Goal: Task Accomplishment & Management: Complete application form

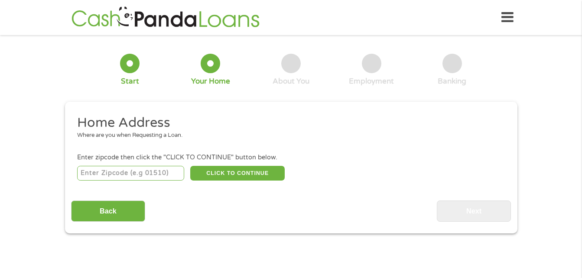
click at [156, 175] on input "number" at bounding box center [130, 173] width 107 height 15
type input "87016"
select select "[US_STATE]"
click at [253, 179] on button "CLICK TO CONTINUE" at bounding box center [237, 173] width 94 height 15
type input "87016"
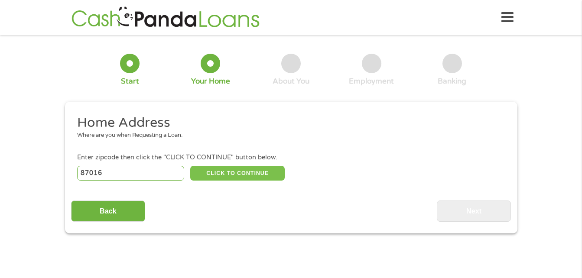
type input "Estancia"
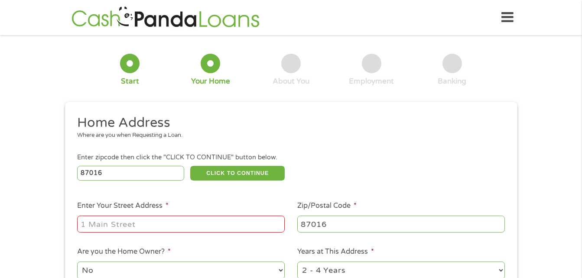
click at [146, 231] on input "Enter Your Street Address *" at bounding box center [180, 224] width 207 height 16
type input "[STREET_ADDRESS][PERSON_NAME]"
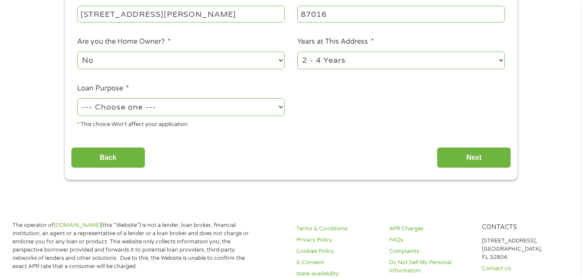
scroll to position [210, 0]
click at [146, 111] on select "--- Choose one --- Pay Bills Debt Consolidation Home Improvement Major Purchase…" at bounding box center [180, 108] width 207 height 18
select select "other"
click at [77, 99] on select "--- Choose one --- Pay Bills Debt Consolidation Home Improvement Major Purchase…" at bounding box center [180, 108] width 207 height 18
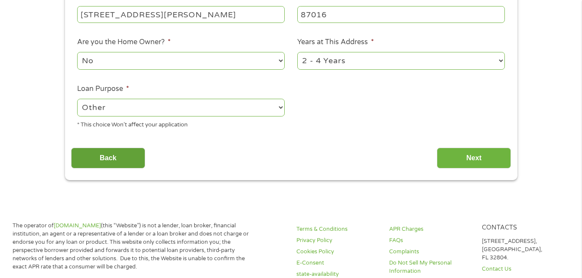
click at [104, 158] on input "Back" at bounding box center [108, 158] width 74 height 21
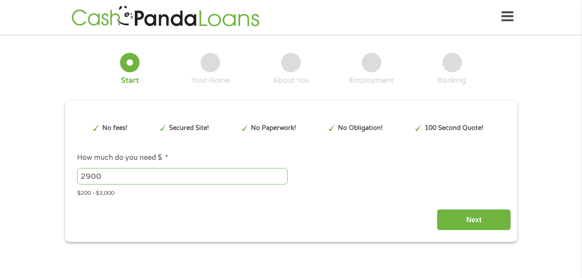
scroll to position [0, 0]
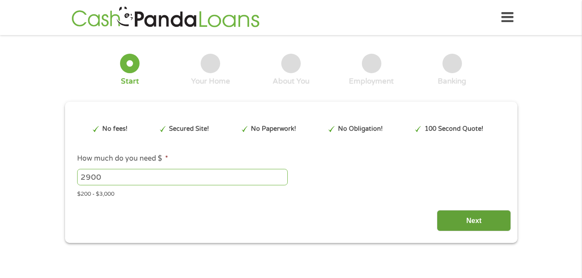
click at [471, 221] on input "Next" at bounding box center [474, 220] width 74 height 21
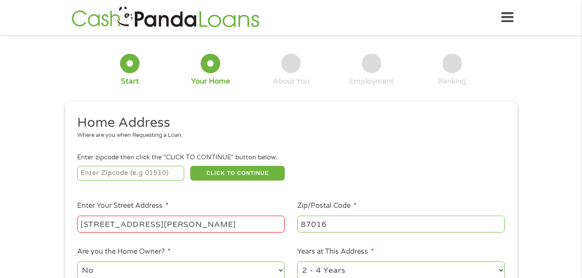
scroll to position [3, 3]
click at [142, 173] on input "number" at bounding box center [130, 173] width 107 height 15
click at [133, 172] on input "87109" at bounding box center [130, 173] width 107 height 15
type input "8"
click at [130, 172] on input "number" at bounding box center [130, 173] width 107 height 15
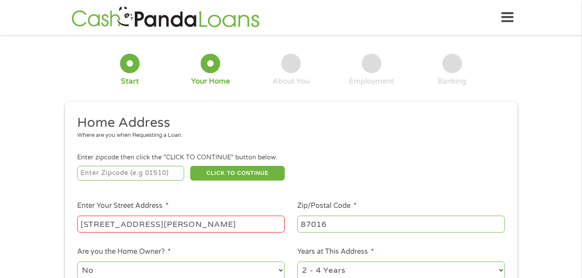
type input "87016"
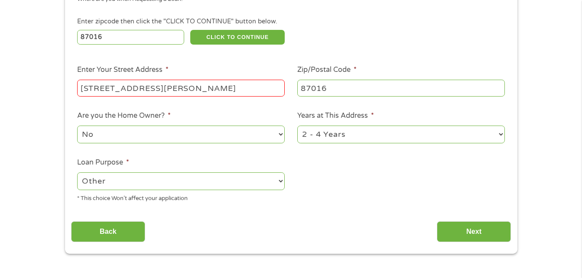
scroll to position [136, 0]
click at [327, 137] on select "1 Year or less 1 - 2 Years 2 - 4 Years Over 4 Years" at bounding box center [400, 135] width 207 height 18
select select "12months"
click at [297, 126] on select "1 Year or less 1 - 2 Years 2 - 4 Years Over 4 Years" at bounding box center [400, 135] width 207 height 18
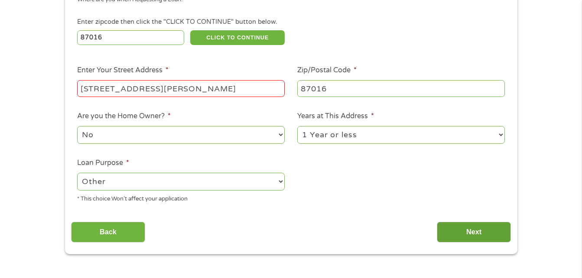
click at [476, 232] on input "Next" at bounding box center [474, 232] width 74 height 21
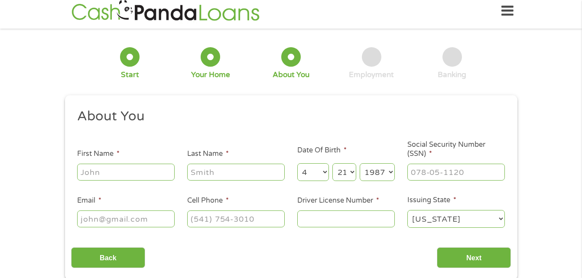
scroll to position [0, 0]
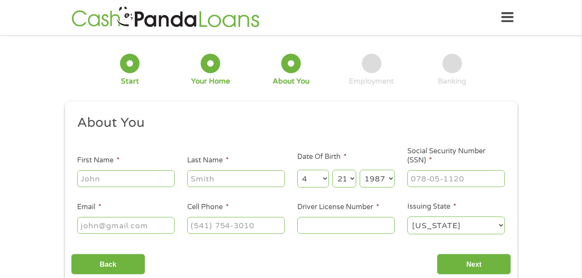
click at [131, 177] on input "First Name *" at bounding box center [125, 178] width 97 height 16
type input "[PERSON_NAME]"
type input "[EMAIL_ADDRESS][DOMAIN_NAME]"
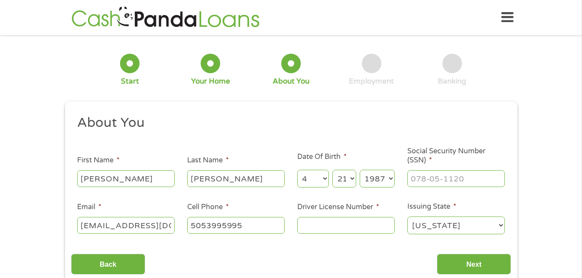
type input "[PHONE_NUMBER]"
click at [344, 222] on input "Driver License Number *" at bounding box center [345, 225] width 97 height 16
click at [307, 228] on input "50428023" at bounding box center [345, 225] width 97 height 16
click at [363, 226] on input "500428023" at bounding box center [345, 225] width 97 height 16
type input "500428023"
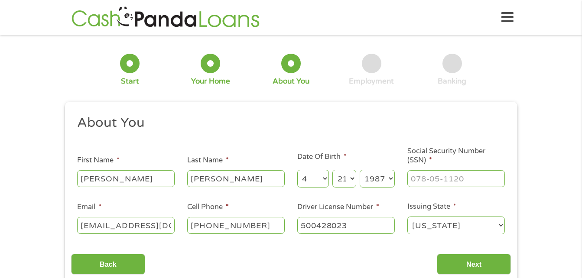
click at [464, 176] on input "Social Security Number (SSN) *" at bounding box center [455, 178] width 97 height 16
type input "518-35-1172"
click at [490, 263] on input "Next" at bounding box center [474, 264] width 74 height 21
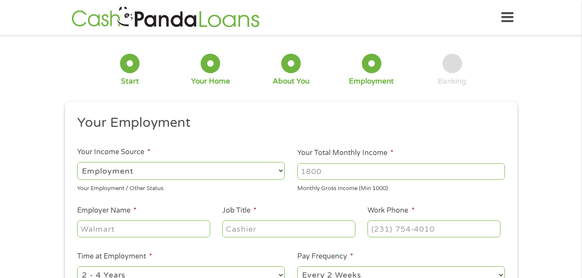
click at [220, 172] on select "--- Choose one --- Employment [DEMOGRAPHIC_DATA] Benefits" at bounding box center [180, 171] width 207 height 18
select select "selfEmployed"
click at [77, 162] on select "--- Choose one --- Employment [DEMOGRAPHIC_DATA] Benefits" at bounding box center [180, 171] width 207 height 18
click at [367, 168] on input "Your Total Monthly Income *" at bounding box center [400, 171] width 207 height 16
type input "3200"
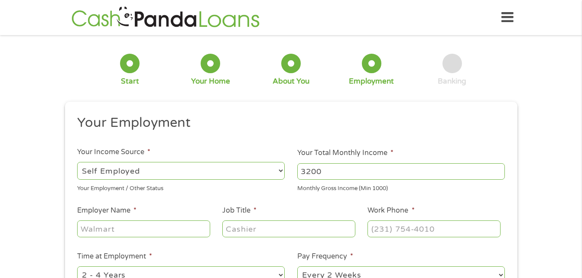
click at [159, 233] on input "Employer Name *" at bounding box center [143, 228] width 133 height 16
type input "[PERSON_NAME]"
click at [272, 230] on input "Job Title *" at bounding box center [288, 228] width 133 height 16
type input "artist"
click at [406, 225] on input "Work Phone *" at bounding box center [433, 228] width 133 height 16
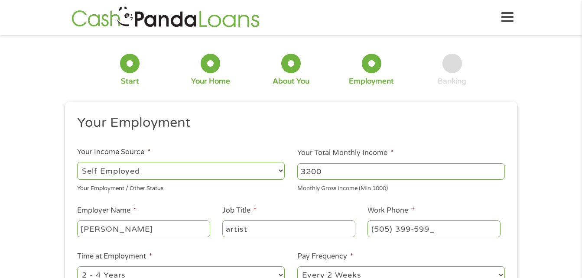
type input "[PHONE_NUMBER]"
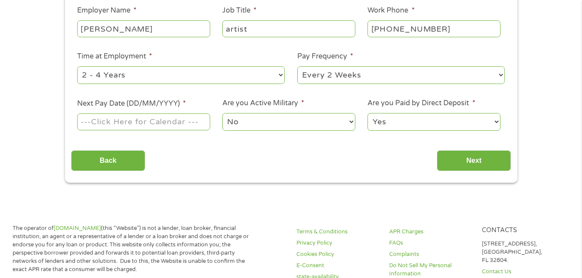
scroll to position [201, 0]
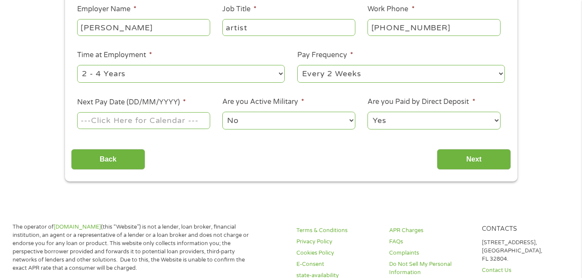
click at [123, 80] on select "--- Choose one --- 1 Year or less 1 - 2 Years 2 - 4 Years Over 4 Years" at bounding box center [180, 74] width 207 height 18
select select "60months"
click at [77, 65] on select "--- Choose one --- 1 Year or less 1 - 2 Years 2 - 4 Years Over 4 Years" at bounding box center [180, 74] width 207 height 18
click at [298, 113] on select "No Yes" at bounding box center [288, 121] width 133 height 18
click at [412, 114] on select "Yes No" at bounding box center [433, 121] width 133 height 18
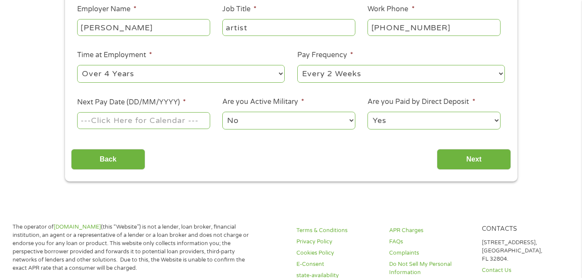
select select "0"
click at [367, 112] on select "Yes No" at bounding box center [433, 121] width 133 height 18
click at [137, 125] on input "Next Pay Date (DD/MM/YYYY) *" at bounding box center [143, 120] width 133 height 16
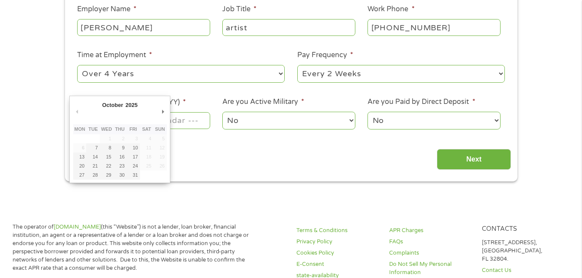
type input "[DATE]"
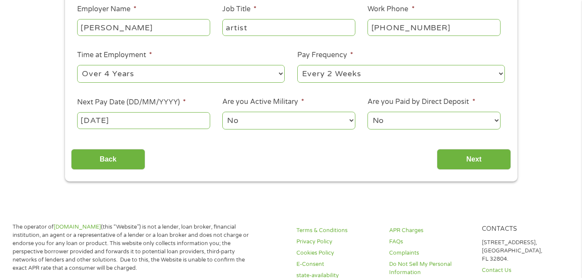
click at [267, 117] on select "No Yes" at bounding box center [288, 121] width 133 height 18
click at [398, 124] on select "Yes No" at bounding box center [433, 121] width 133 height 18
click at [324, 163] on div "Back Next" at bounding box center [291, 156] width 440 height 27
click at [473, 151] on input "Next" at bounding box center [474, 159] width 74 height 21
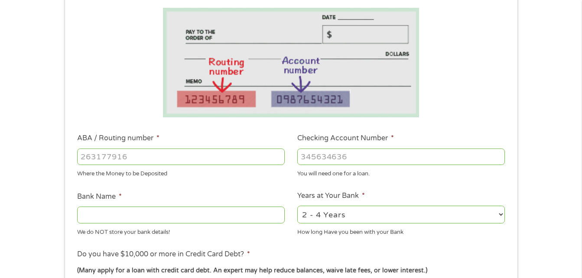
scroll to position [151, 0]
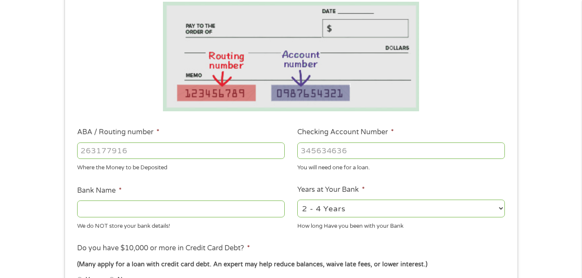
click at [150, 151] on input "ABA / Routing number *" at bounding box center [180, 151] width 207 height 16
click at [138, 153] on input "ABA / Routing number *" at bounding box center [180, 151] width 207 height 16
type input "031101279"
type input "THE BANCORP BANK"
type input "031101279"
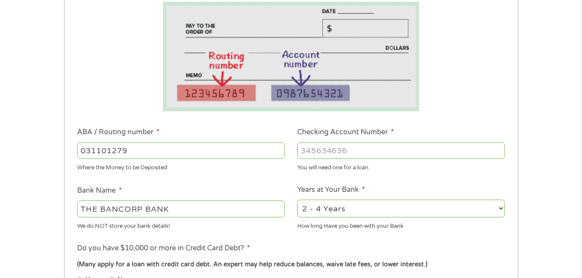
click at [391, 133] on span "*" at bounding box center [392, 132] width 3 height 9
click at [391, 143] on input "Checking Account Number *" at bounding box center [400, 151] width 207 height 16
type input "766159024591"
click at [408, 214] on select "2 - 4 Years 6 - 12 Months 1 - 2 Years Over 4 Years" at bounding box center [400, 209] width 207 height 18
select select "12months"
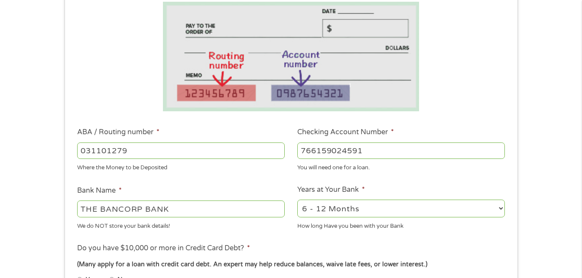
click at [297, 200] on select "2 - 4 Years 6 - 12 Months 1 - 2 Years Over 4 Years" at bounding box center [400, 209] width 207 height 18
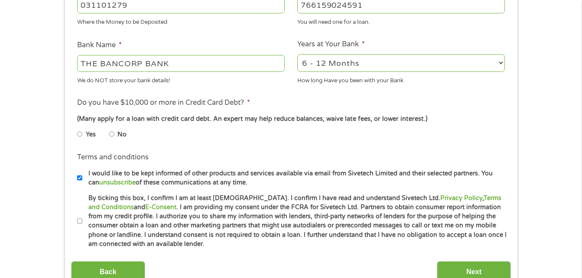
scroll to position [296, 0]
click at [110, 135] on input "No" at bounding box center [111, 135] width 5 height 14
radio input "true"
click at [78, 227] on input "By ticking this box, I confirm I am at least [DEMOGRAPHIC_DATA]. I confirm I ha…" at bounding box center [79, 222] width 5 height 14
checkbox input "true"
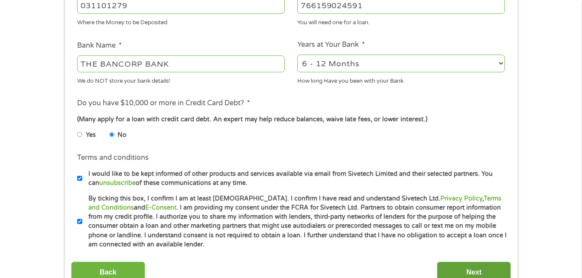
click at [495, 275] on input "Next" at bounding box center [474, 272] width 74 height 21
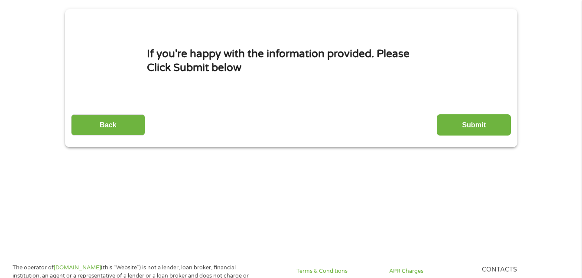
scroll to position [0, 0]
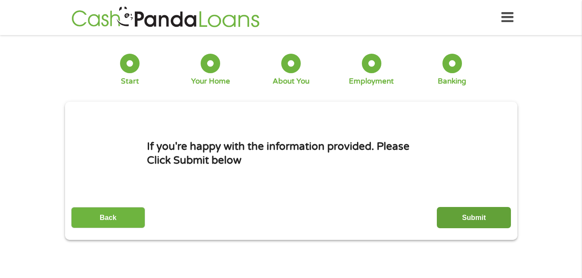
click at [473, 217] on input "Submit" at bounding box center [474, 217] width 74 height 21
